Goal: Transaction & Acquisition: Subscribe to service/newsletter

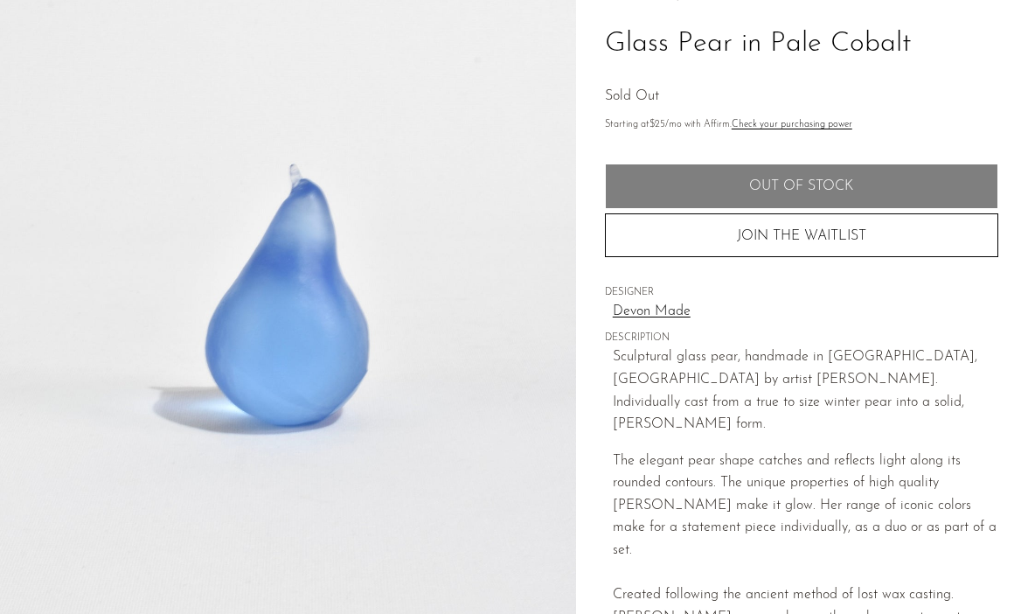
scroll to position [156, 0]
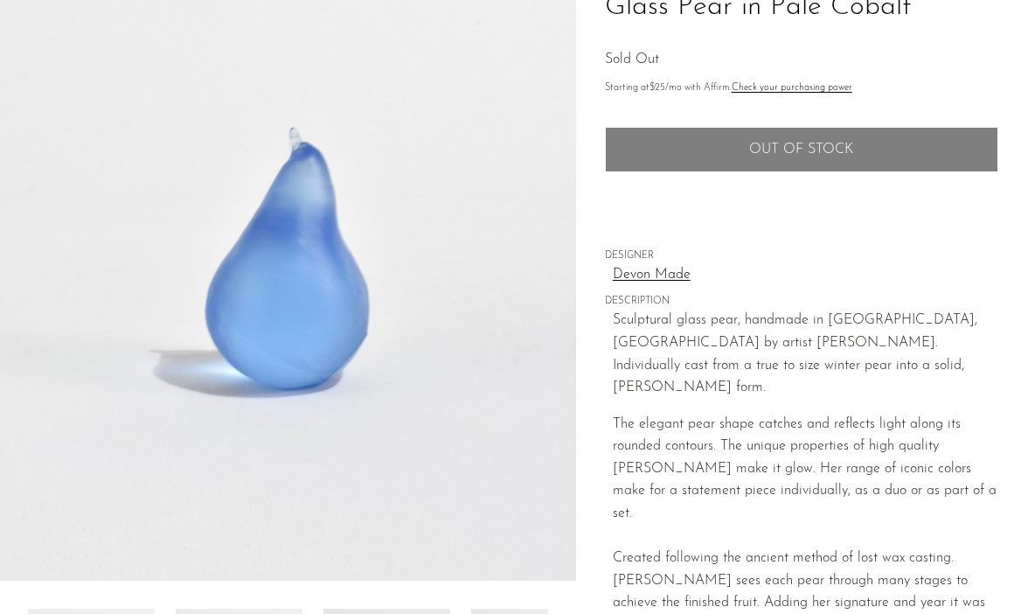
click at [777, 190] on button "JOIN THE WAITLIST" at bounding box center [802, 199] width 394 height 44
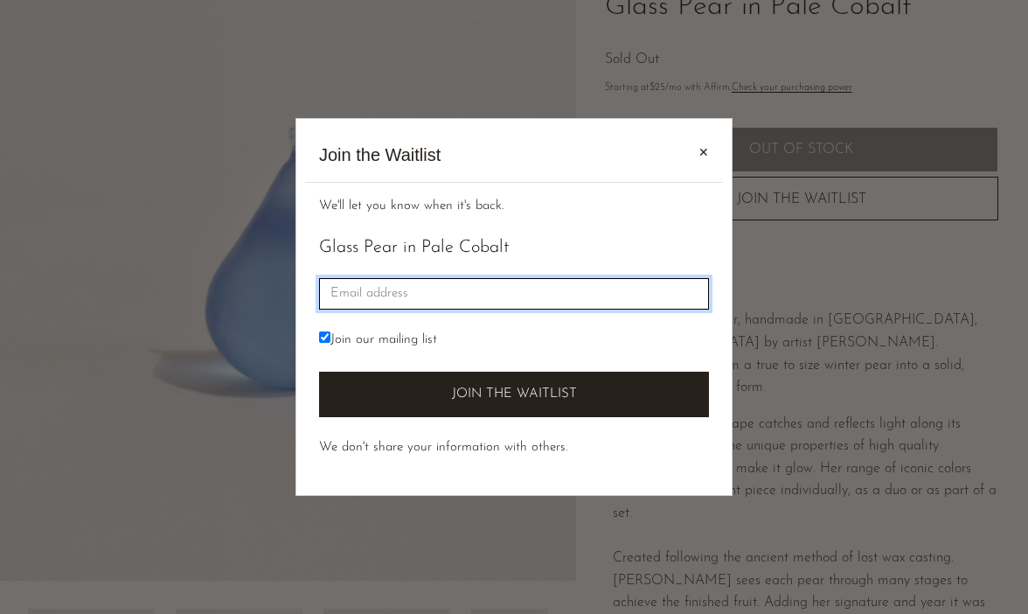
paste input "jessica@meincreative.com"
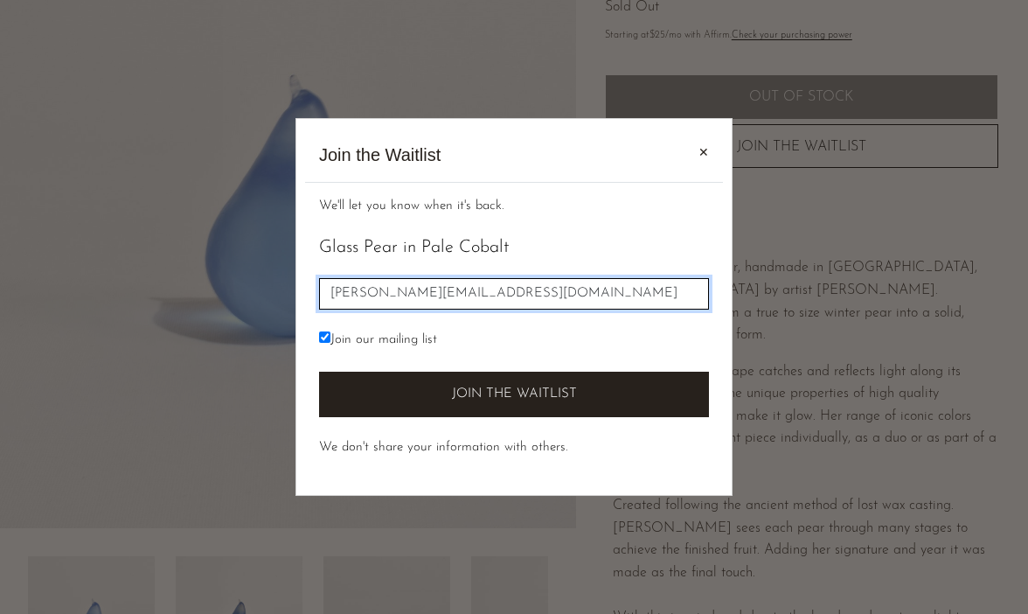
scroll to position [233, 0]
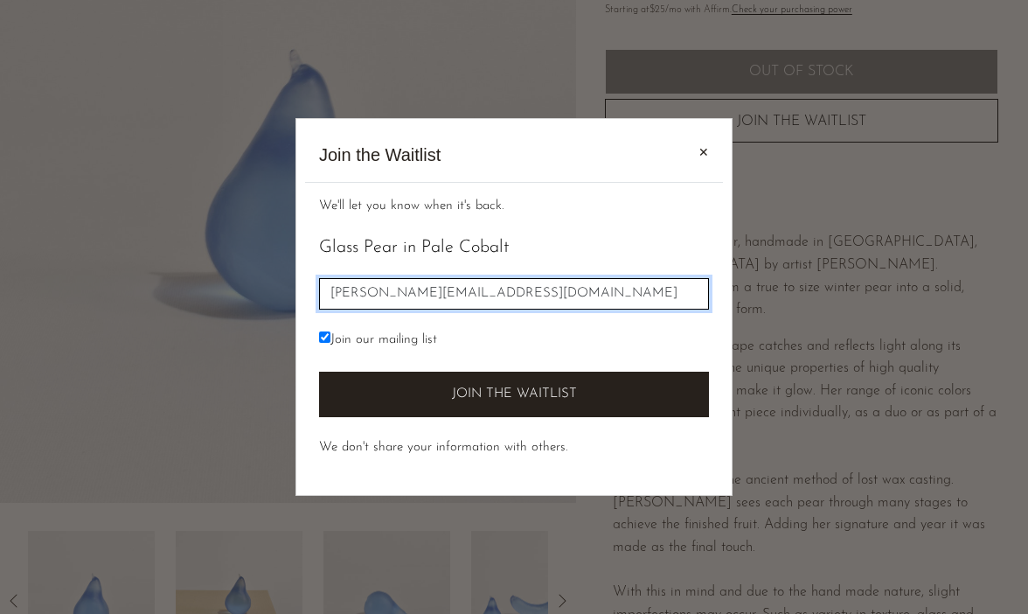
type input "jessica@meincreative.com"
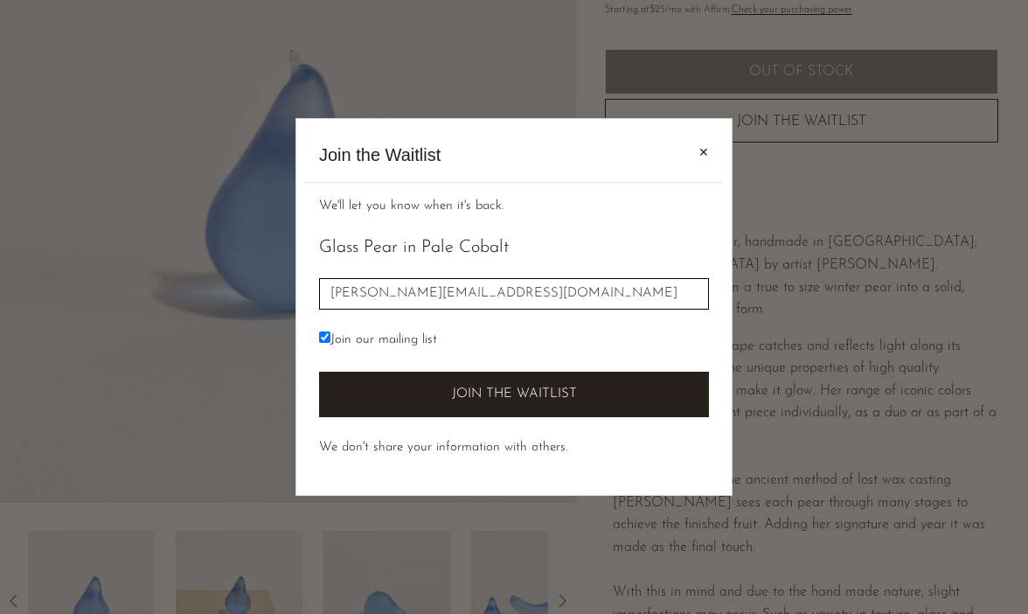
click at [499, 385] on button "Join the Waitlist" at bounding box center [514, 395] width 390 height 46
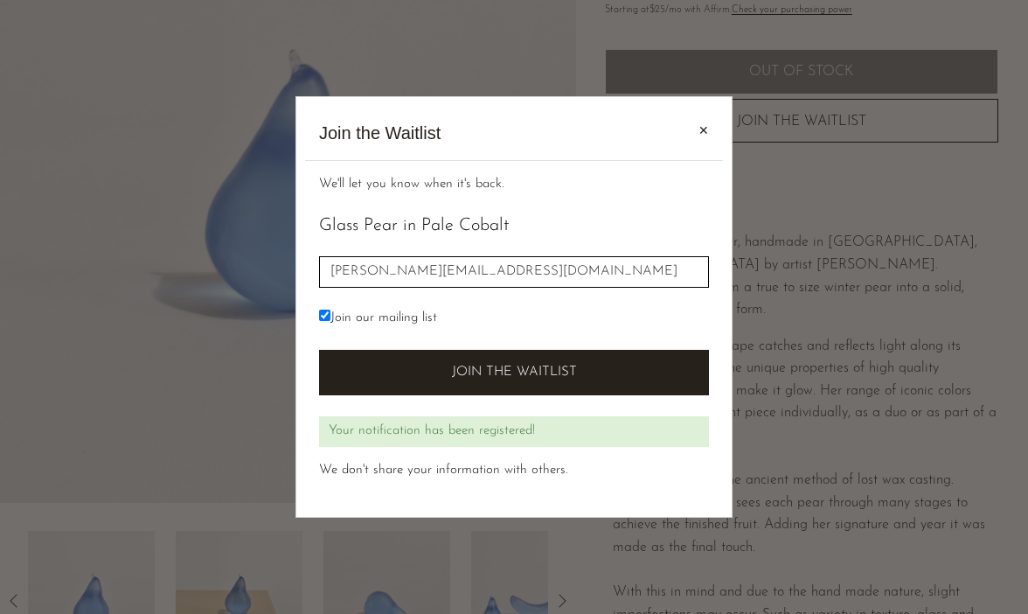
scroll to position [324, 0]
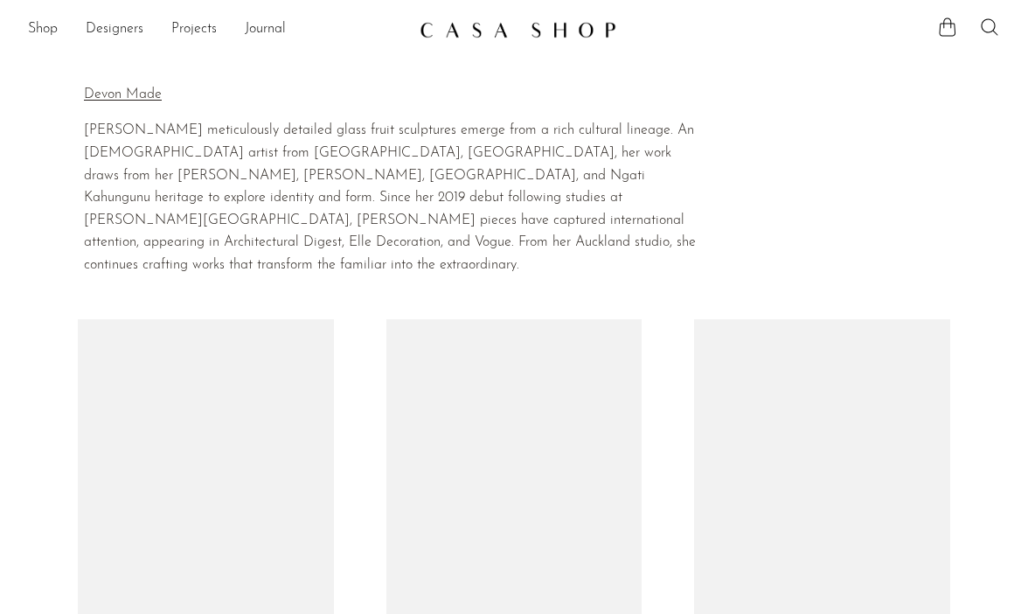
scroll to position [2999, 0]
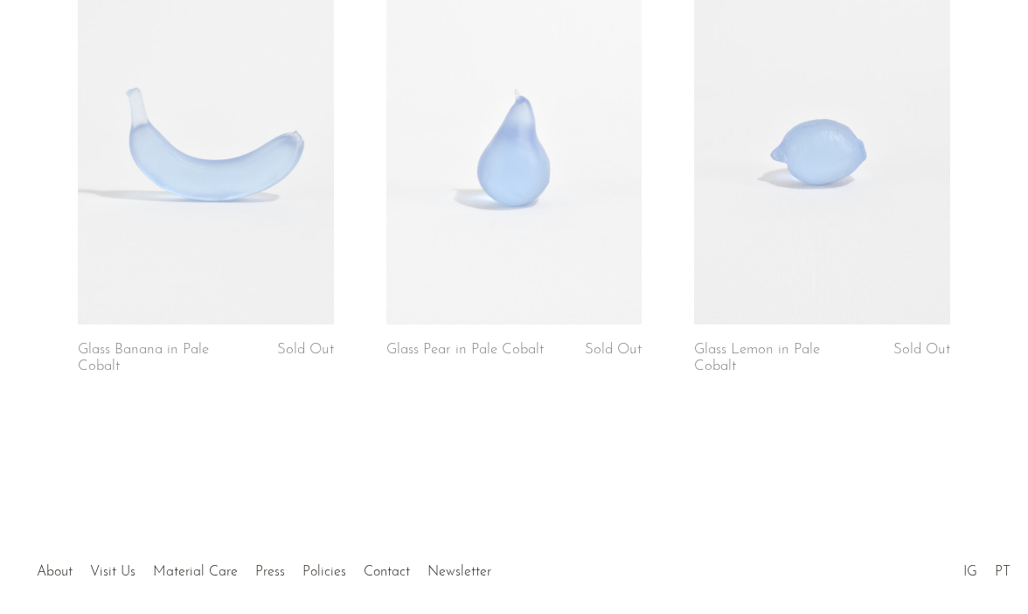
click at [798, 192] on link at bounding box center [822, 145] width 256 height 359
click at [261, 102] on link at bounding box center [206, 145] width 256 height 359
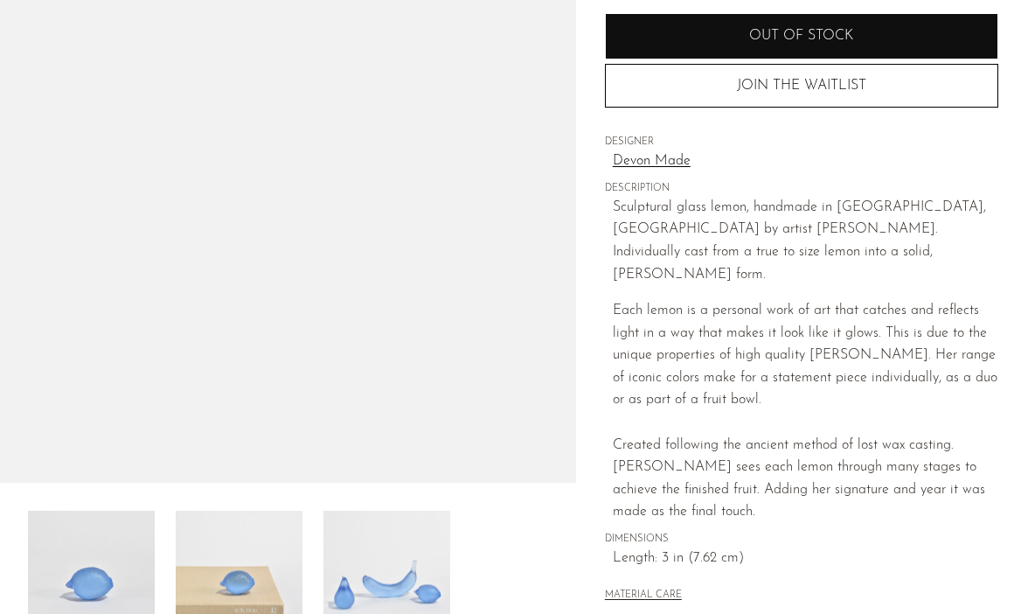
scroll to position [256, 0]
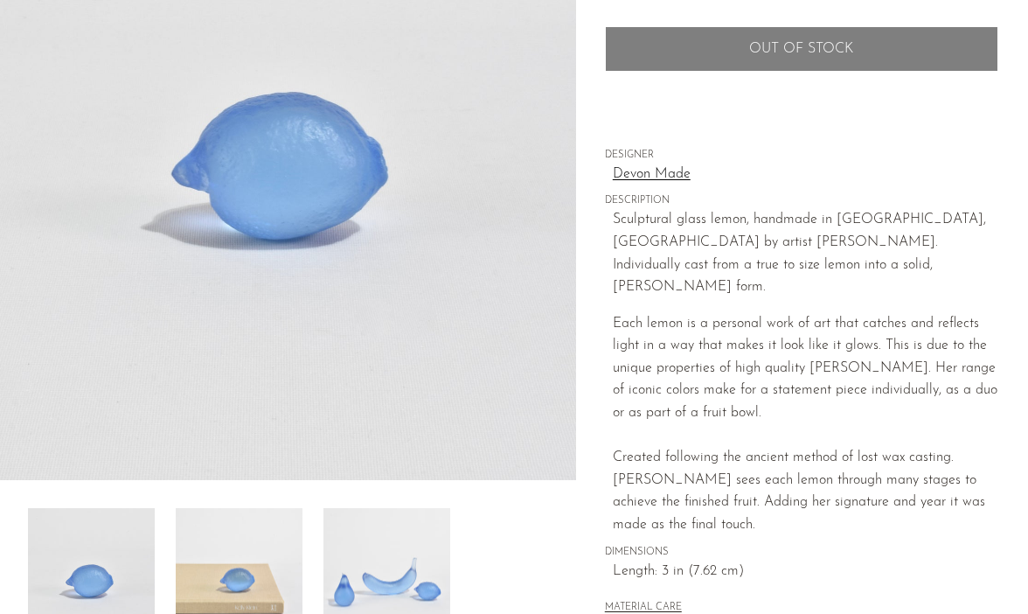
click at [721, 109] on button "JOIN THE WAITLIST" at bounding box center [802, 98] width 394 height 44
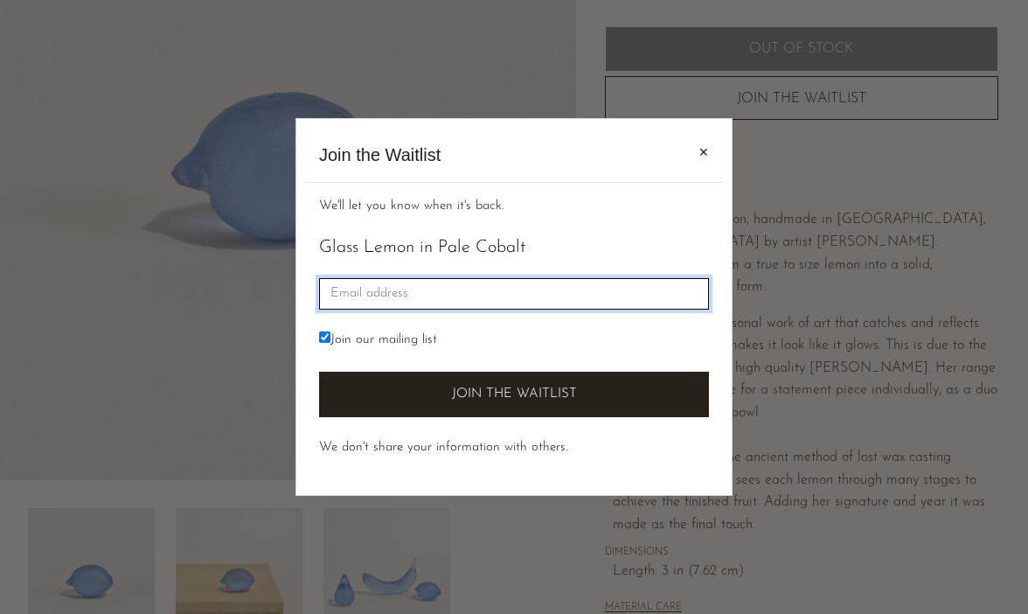
paste input "jessica@meincreative.com"
type input "jessica@meincreative.com"
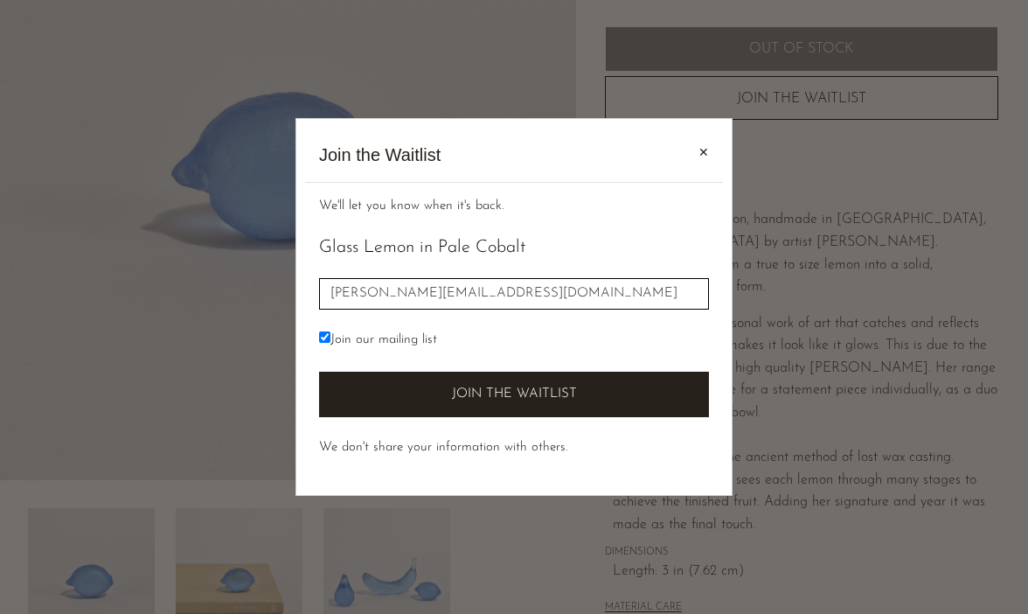
click at [492, 384] on button "Join the Waitlist" at bounding box center [514, 395] width 390 height 46
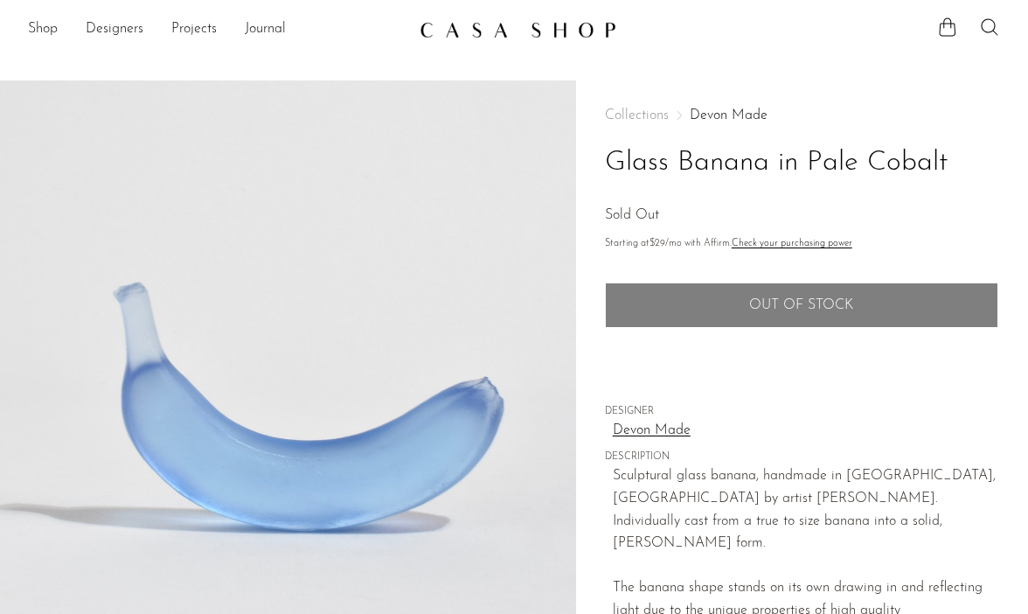
click at [719, 352] on button "JOIN THE WAITLIST" at bounding box center [802, 354] width 394 height 44
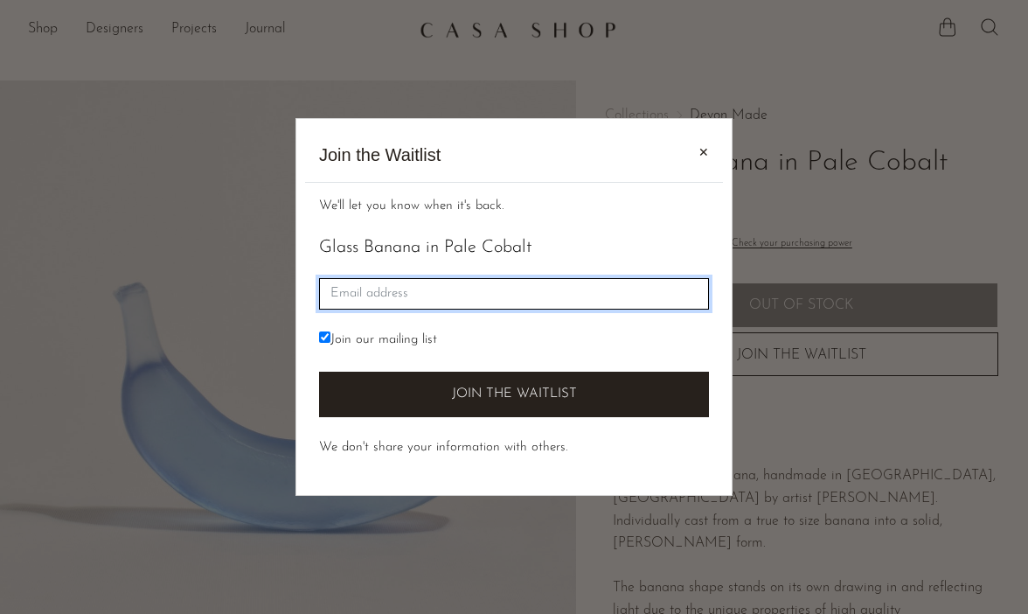
paste input "[PERSON_NAME][EMAIL_ADDRESS][DOMAIN_NAME]"
type input "jessica@meincreative.com"
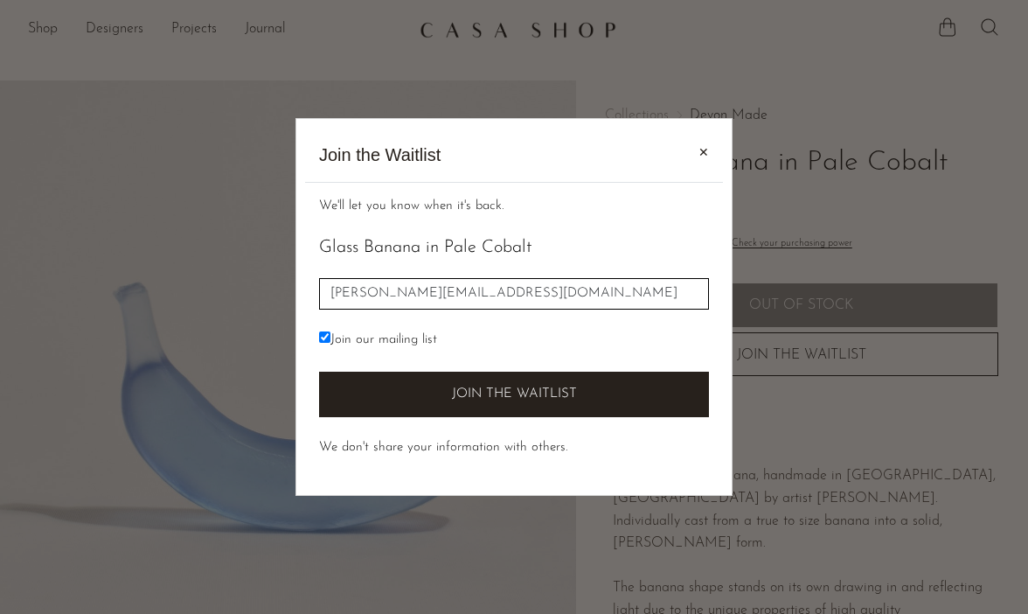
click at [522, 380] on button "Join the Waitlist" at bounding box center [514, 395] width 390 height 46
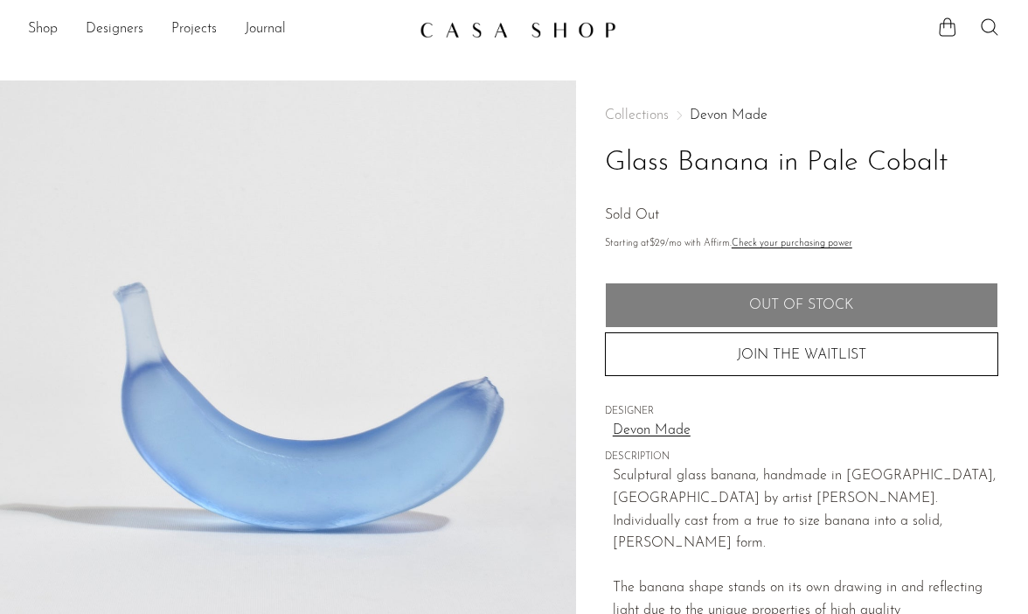
click at [526, 359] on img at bounding box center [288, 408] width 576 height 656
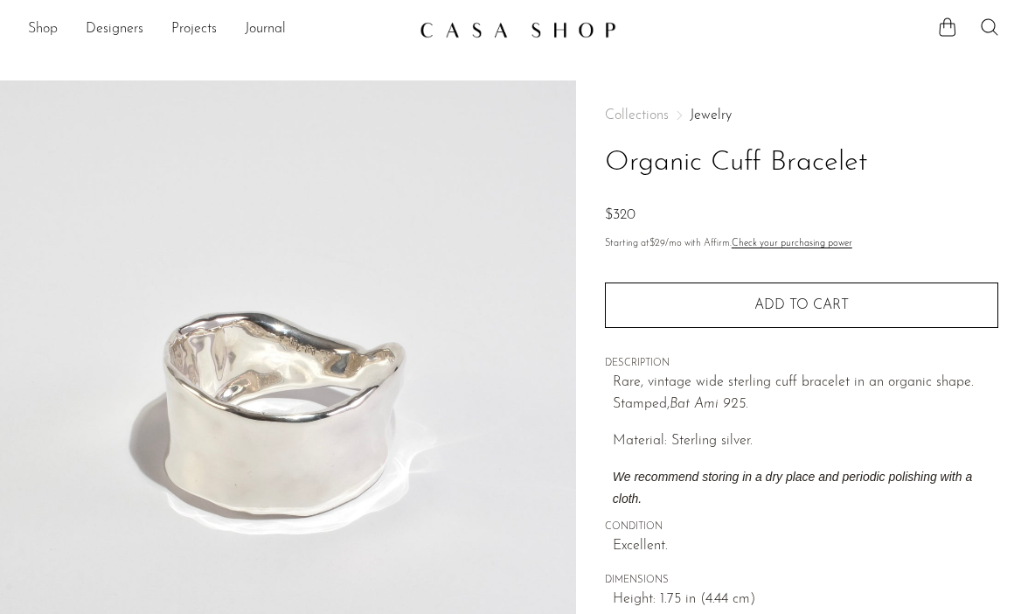
click at [40, 29] on link "Shop" at bounding box center [43, 29] width 30 height 23
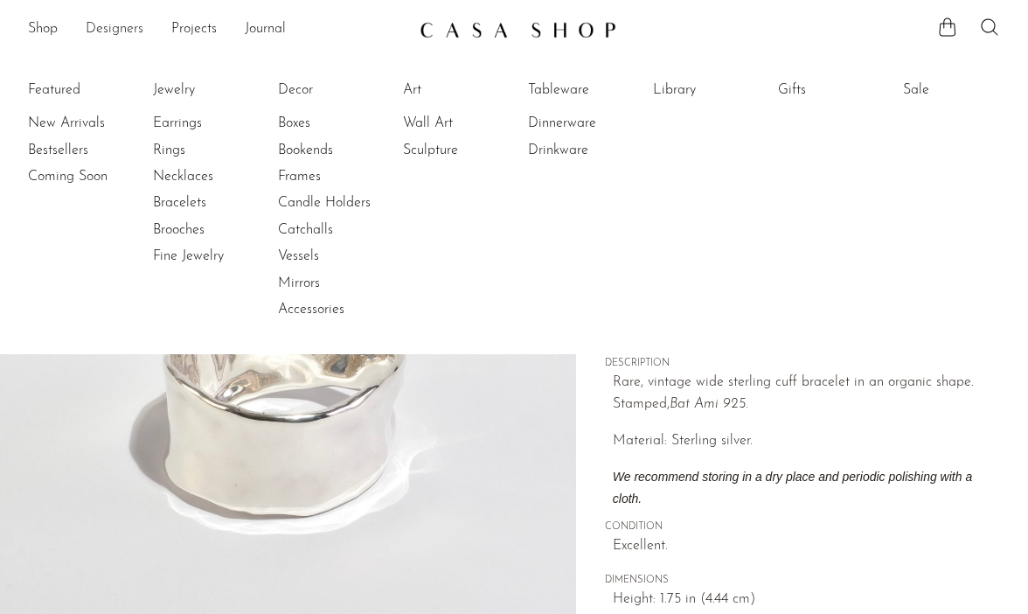
click at [135, 36] on link "Designers" at bounding box center [115, 29] width 58 height 23
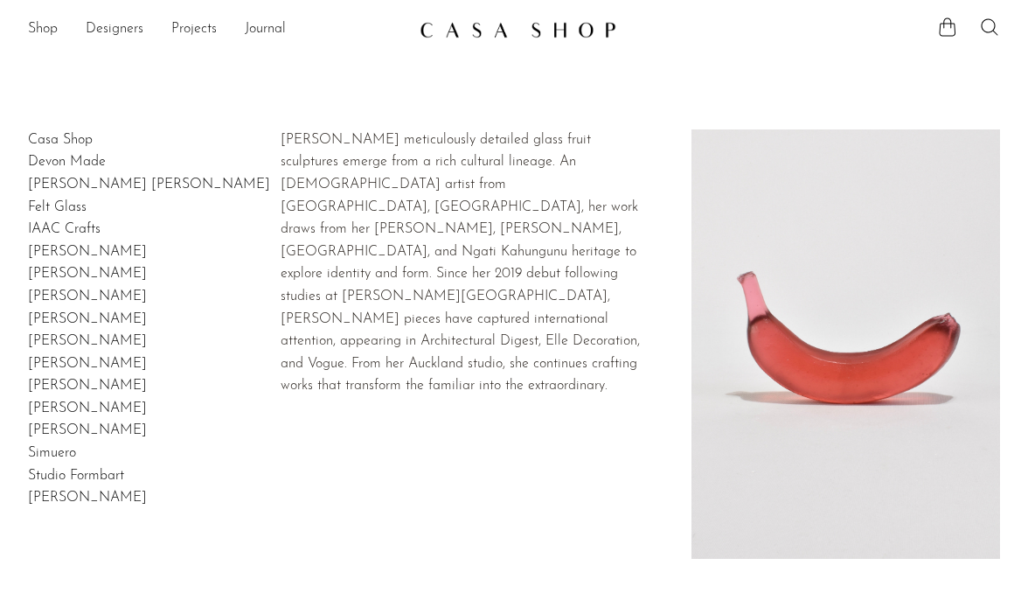
click at [90, 160] on link "Devon Made" at bounding box center [67, 162] width 78 height 14
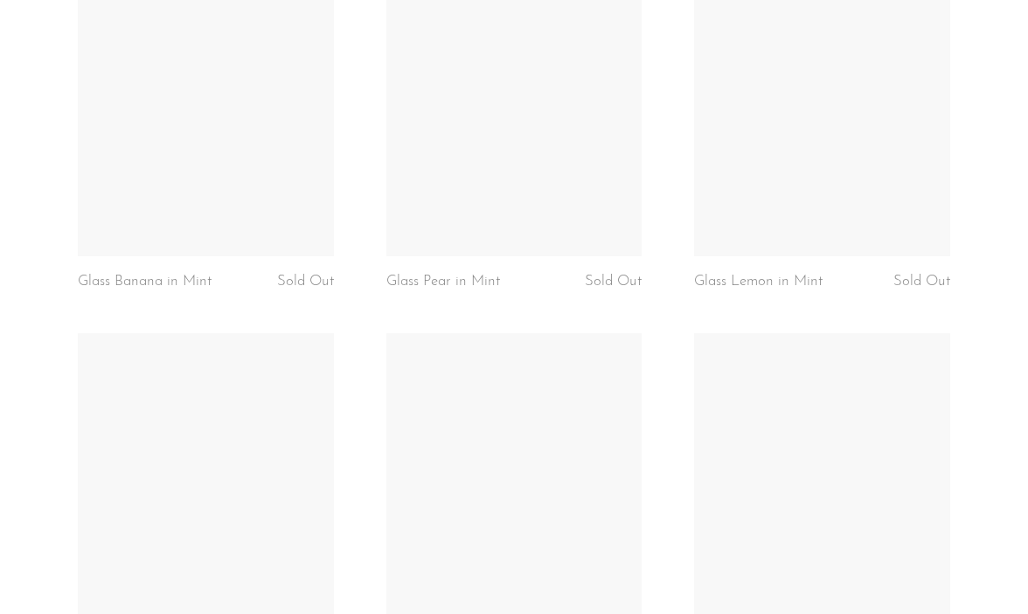
scroll to position [3036, 0]
